Goal: Transaction & Acquisition: Download file/media

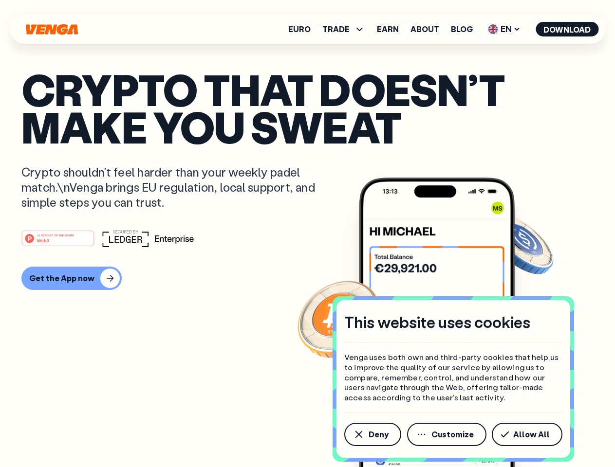
click at [307, 234] on div "#1 PRODUCT OF THE MONTH Web3" at bounding box center [307, 239] width 572 height 18
click at [372, 435] on span "Deny" at bounding box center [379, 435] width 20 height 8
click at [447, 435] on img at bounding box center [437, 341] width 156 height 326
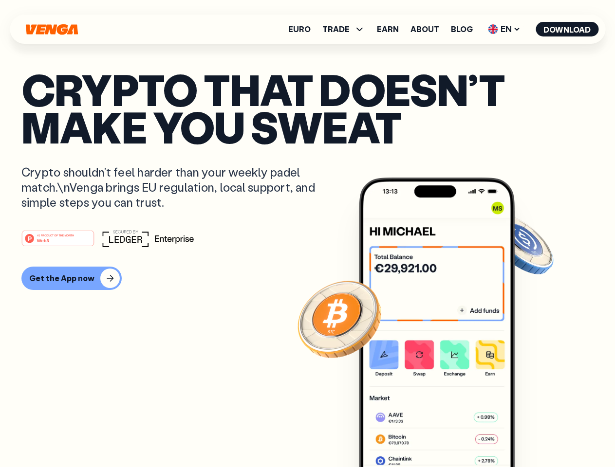
click at [529, 435] on article "Crypto that doesn’t make you sweat Crypto shouldn’t feel harder than your weekl…" at bounding box center [307, 253] width 572 height 365
click at [347, 29] on span "TRADE" at bounding box center [335, 29] width 27 height 8
click at [504, 29] on span "EN" at bounding box center [503, 29] width 39 height 16
click at [567, 29] on button "Download" at bounding box center [567, 29] width 63 height 15
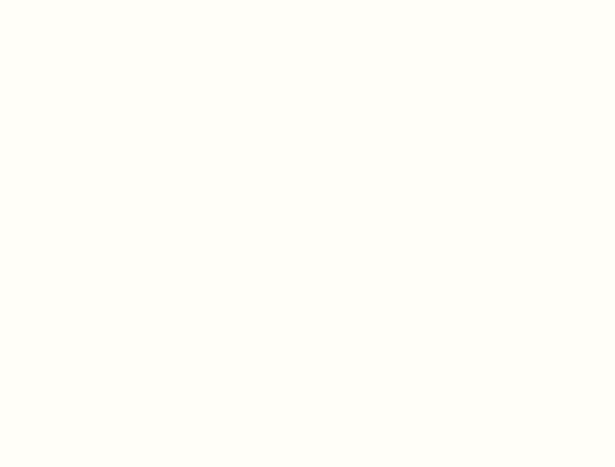
click at [70, 0] on html "This website uses cookies Venga uses both own and third-party cookies that help…" at bounding box center [307, 0] width 615 height 0
click at [59, 0] on html "This website uses cookies Venga uses both own and third-party cookies that help…" at bounding box center [307, 0] width 615 height 0
